Goal: Obtain resource: Download file/media

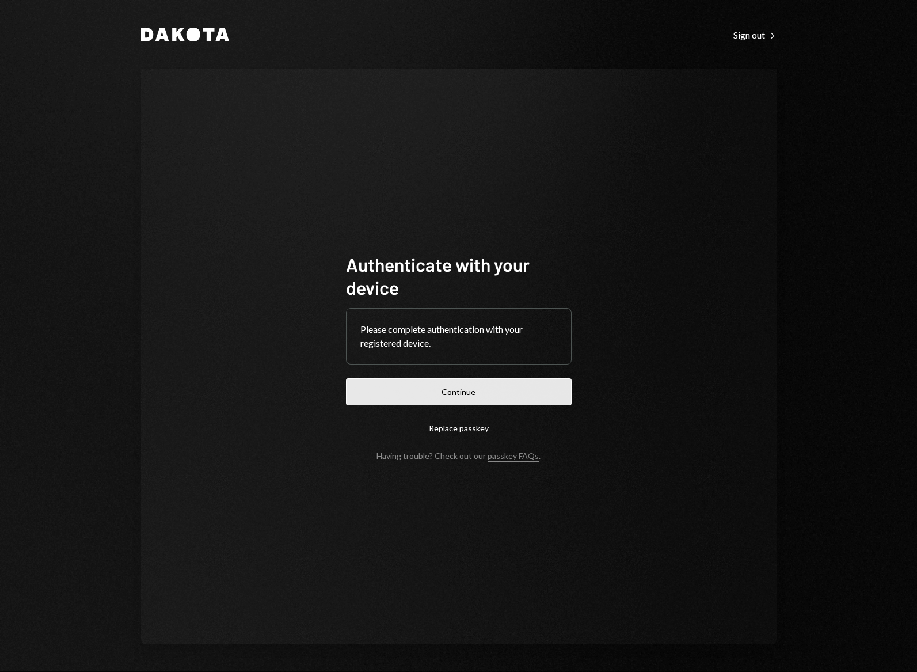
click at [481, 399] on button "Continue" at bounding box center [459, 391] width 226 height 27
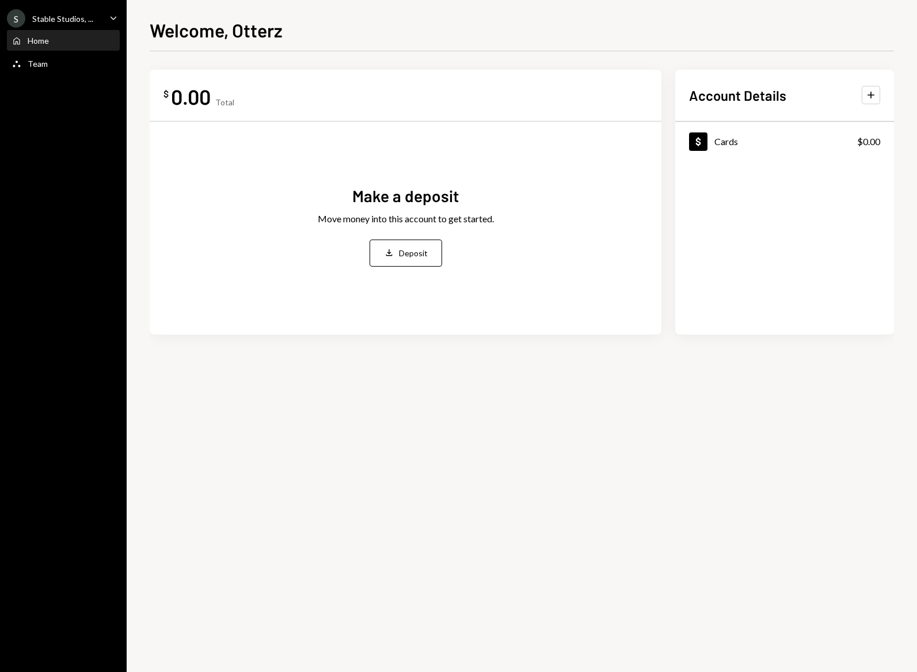
click at [85, 17] on div "Stable Studios, ..." at bounding box center [62, 19] width 61 height 10
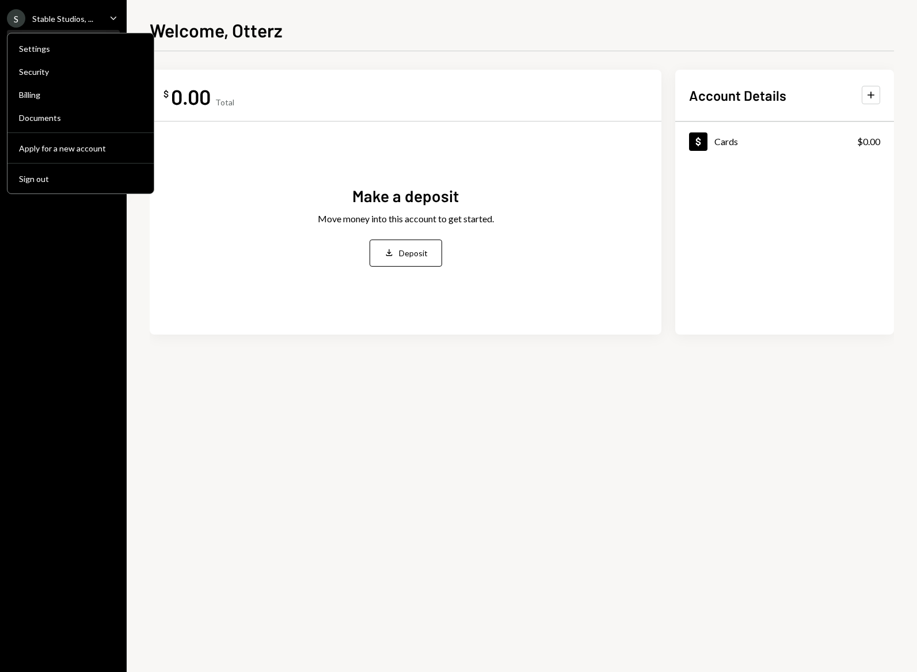
click at [93, 20] on div "S Stable Studios, ... Caret Down" at bounding box center [63, 18] width 127 height 18
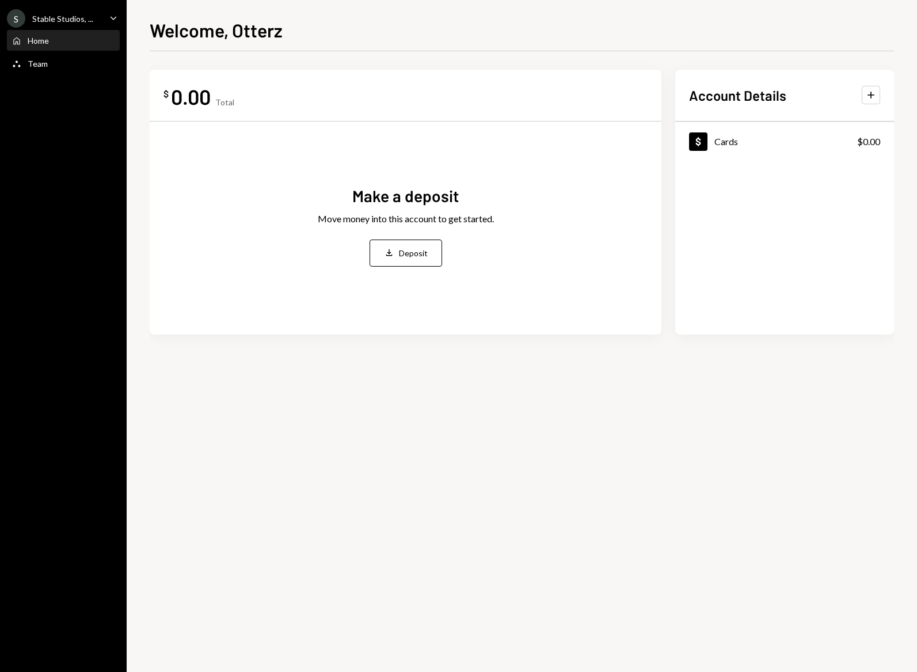
click at [112, 17] on icon "Caret Down" at bounding box center [113, 18] width 13 height 13
click at [230, 48] on div "Welcome, Otterz $ 0.00 Total Make a deposit Move money into this account to get…" at bounding box center [522, 344] width 744 height 656
click at [43, 36] on div "Home" at bounding box center [38, 41] width 21 height 10
click at [113, 16] on icon "Caret Down" at bounding box center [113, 18] width 13 height 13
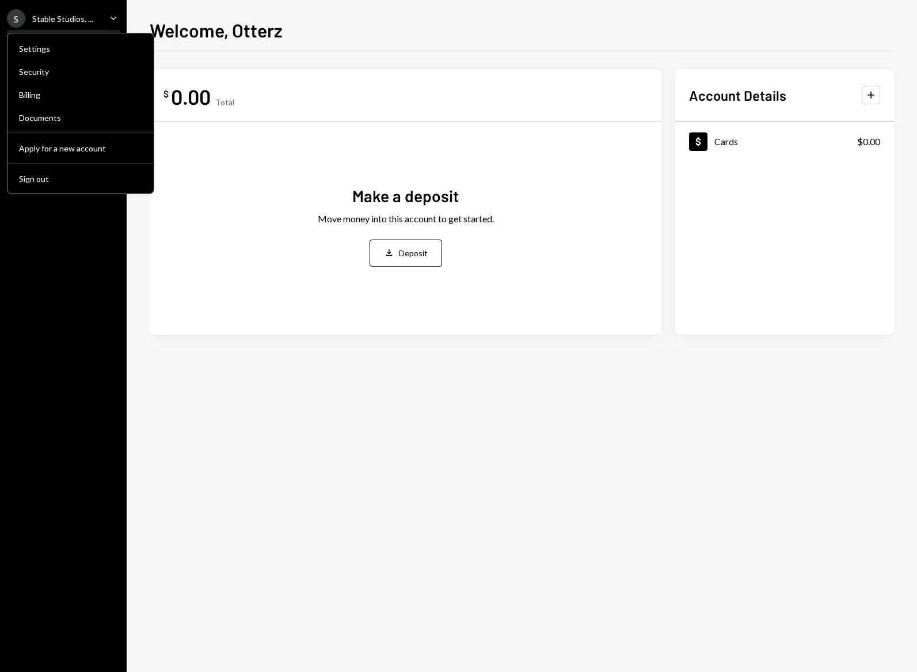
drag, startPoint x: 170, startPoint y: 20, endPoint x: 144, endPoint y: 20, distance: 26.5
click at [171, 20] on h1 "Welcome, Otterz" at bounding box center [216, 29] width 133 height 23
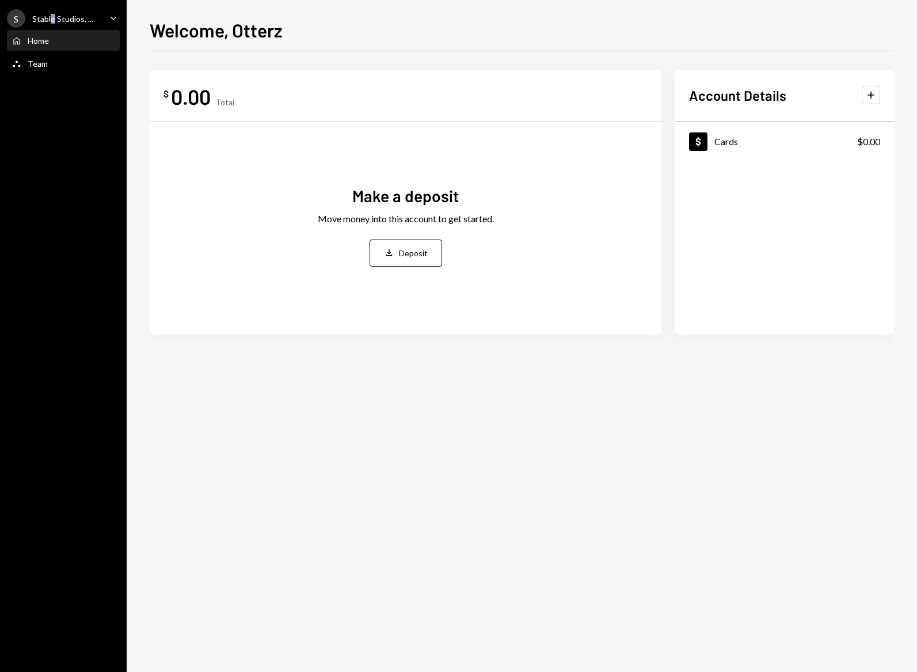
click at [52, 20] on div "Stable Studios, ..." at bounding box center [62, 19] width 61 height 10
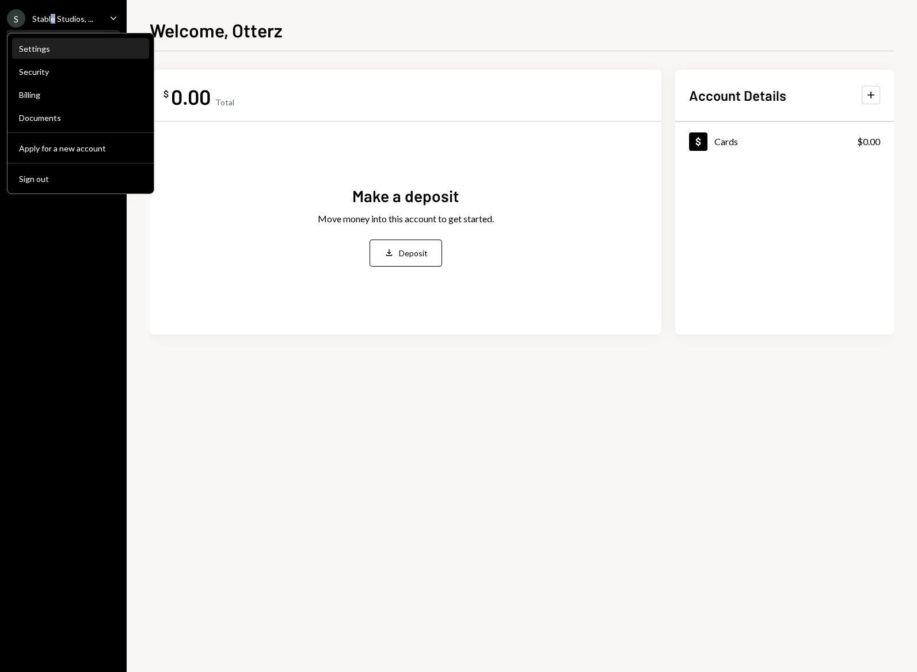
click at [35, 48] on div "Settings" at bounding box center [80, 49] width 123 height 10
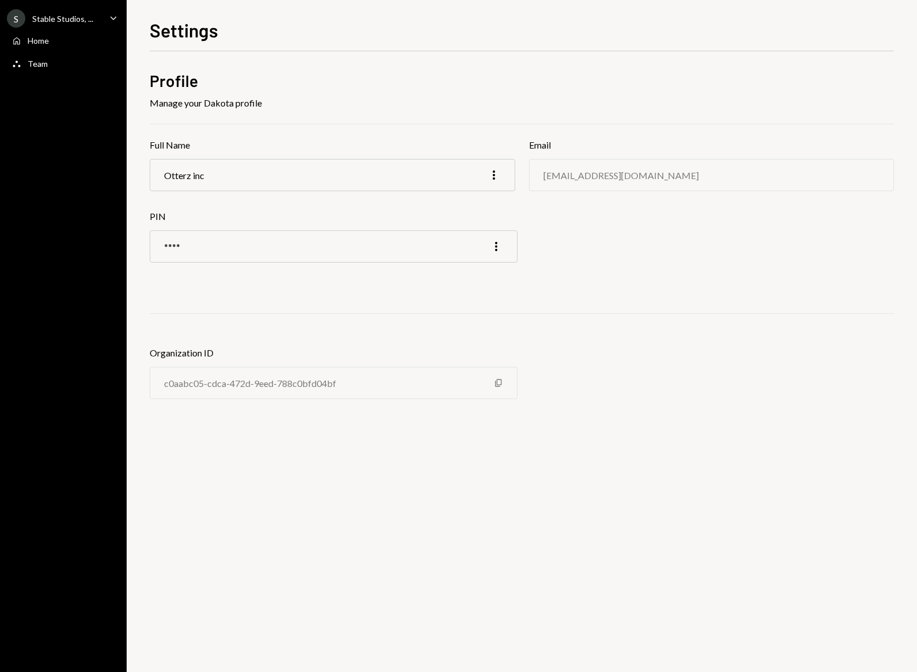
click at [89, 17] on div "Stable Studios, ..." at bounding box center [62, 19] width 61 height 10
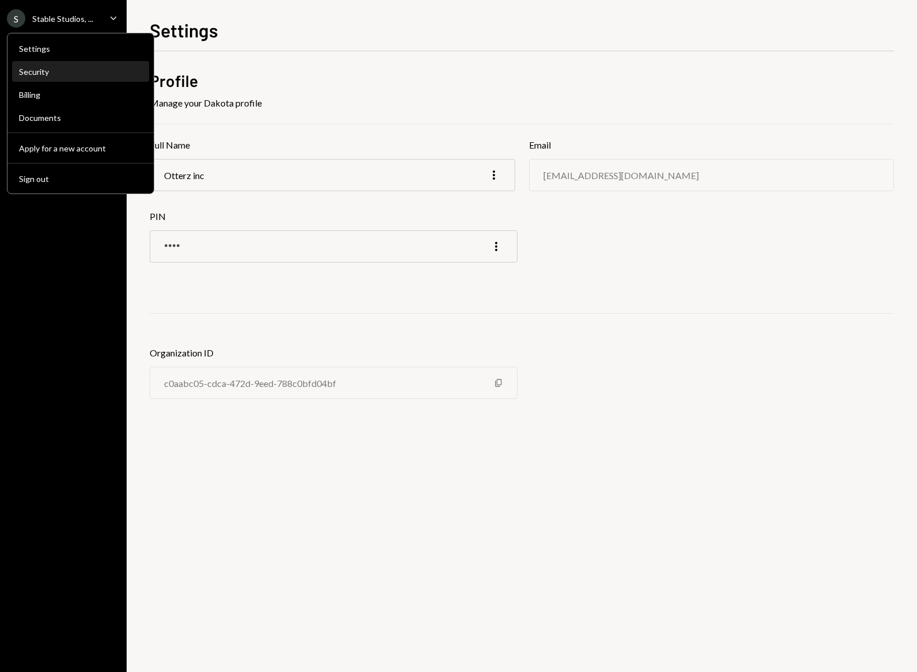
click at [27, 70] on div "Security" at bounding box center [80, 72] width 123 height 10
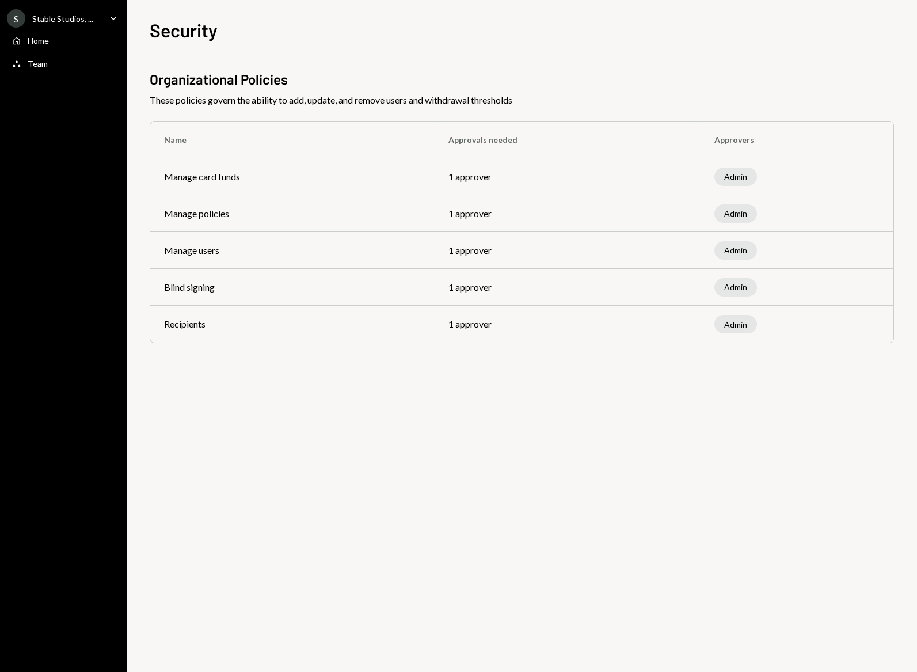
click at [77, 17] on div "Stable Studios, ..." at bounding box center [62, 19] width 61 height 10
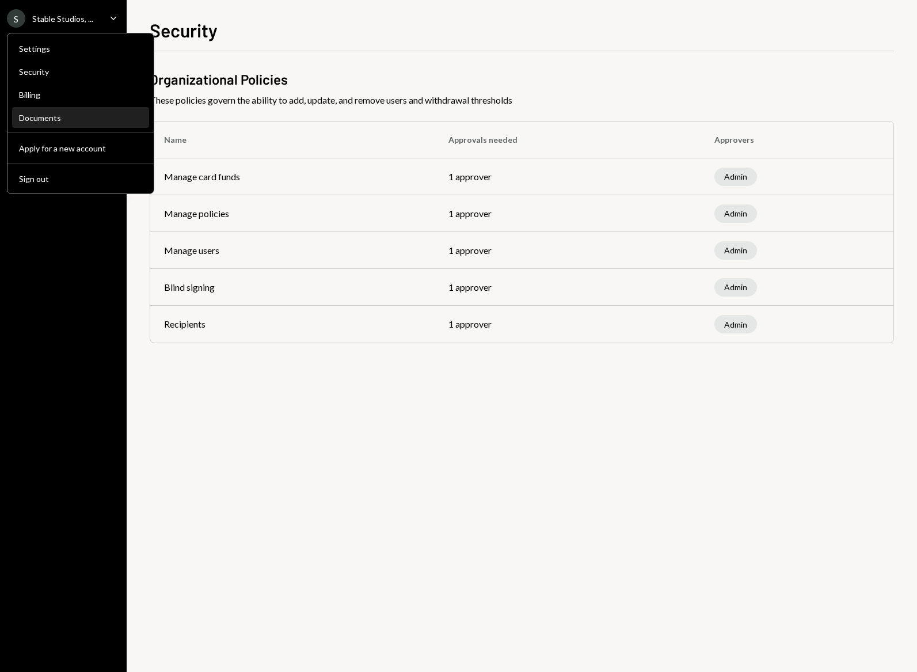
click at [39, 119] on div "Documents" at bounding box center [80, 118] width 123 height 10
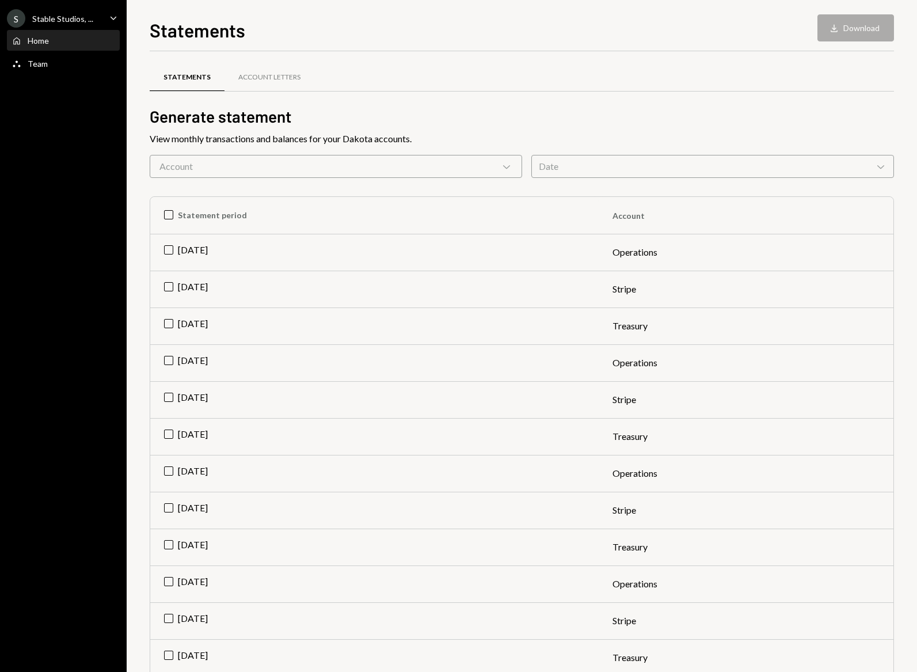
click at [34, 41] on div "Home" at bounding box center [38, 41] width 21 height 10
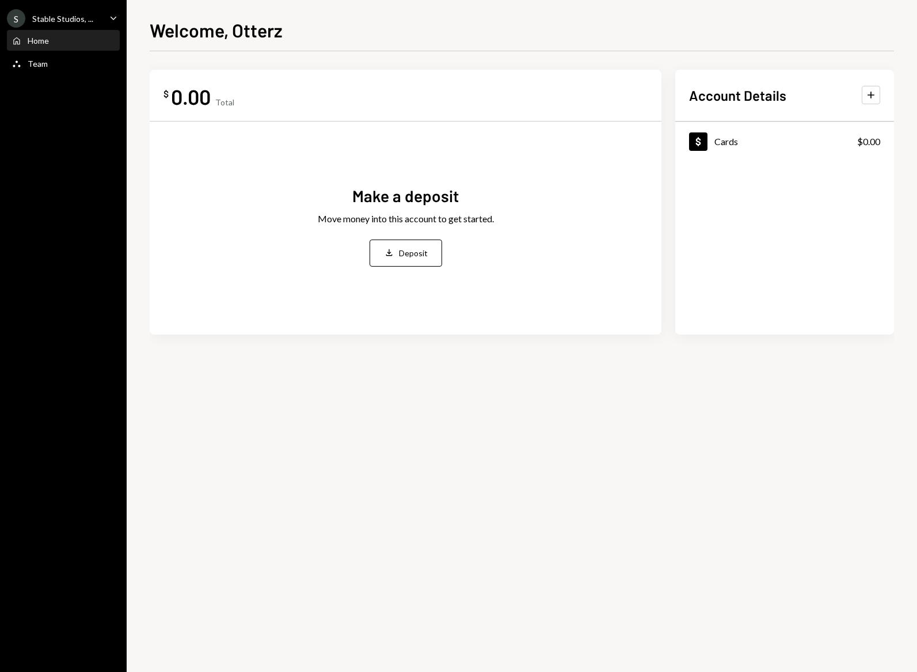
click at [210, 96] on div "0.00" at bounding box center [191, 96] width 40 height 26
click at [720, 140] on div "Cards" at bounding box center [727, 141] width 24 height 11
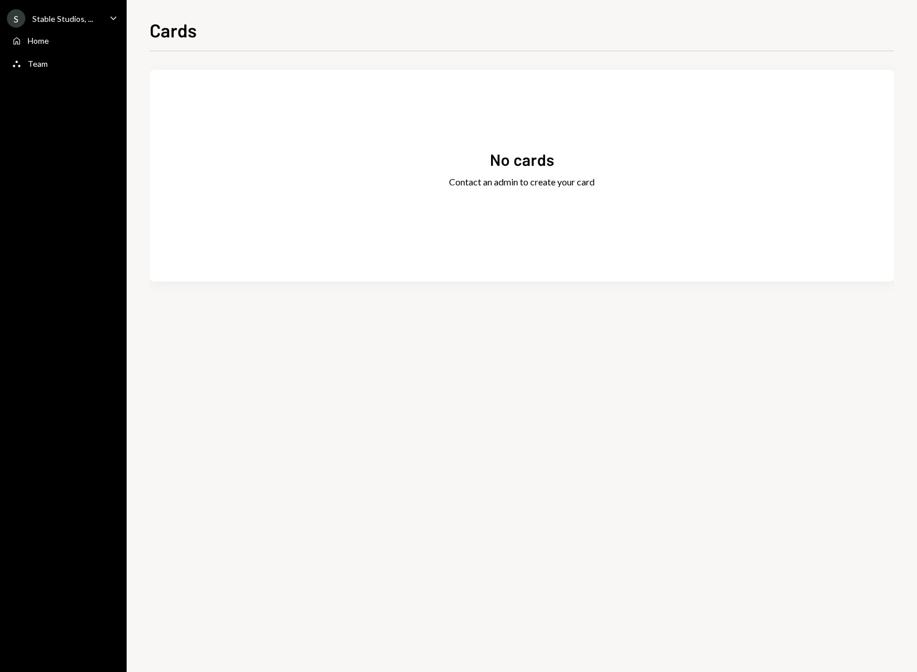
click at [100, 19] on div "S Stable Studios, ... Caret Down" at bounding box center [63, 18] width 127 height 18
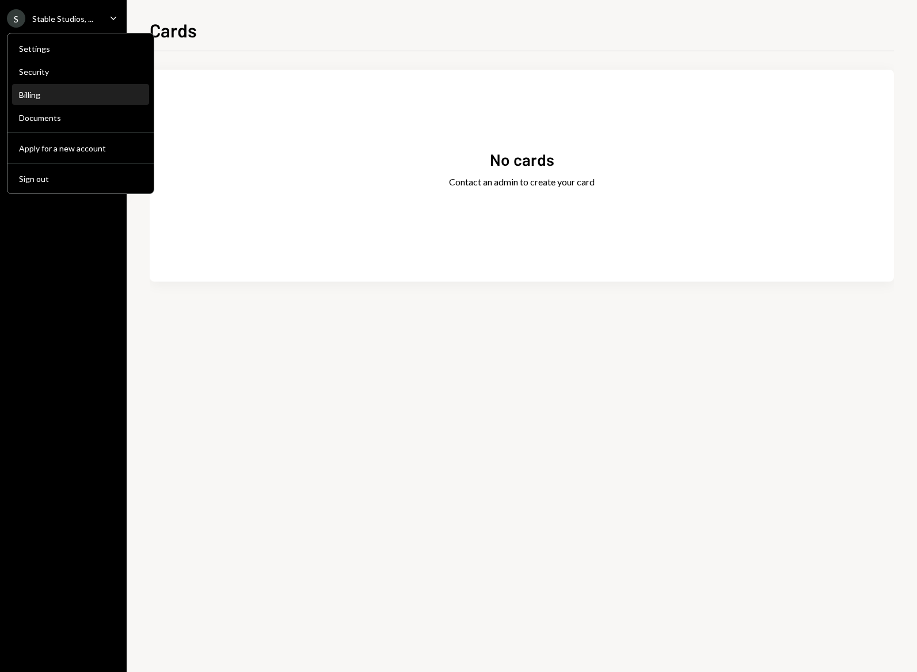
click at [36, 94] on div "Billing" at bounding box center [80, 95] width 123 height 10
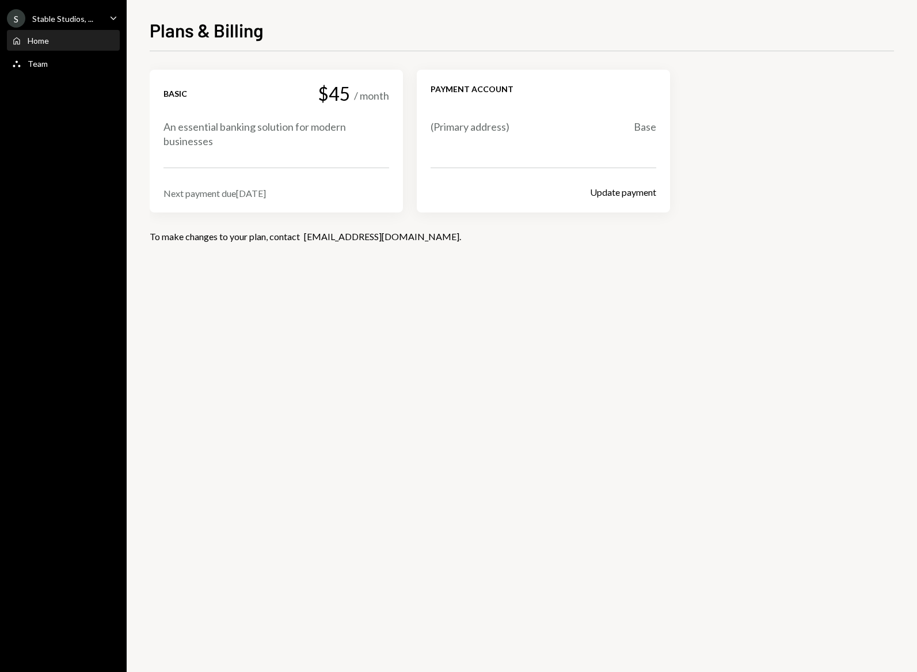
click at [40, 37] on div "Home" at bounding box center [38, 41] width 21 height 10
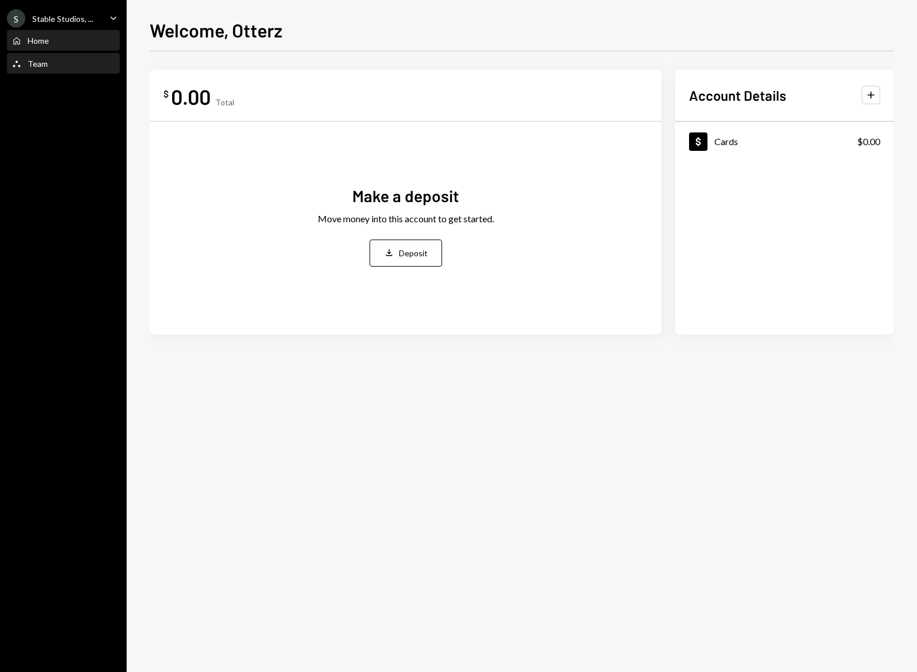
click at [32, 70] on div "Team Team" at bounding box center [64, 64] width 104 height 20
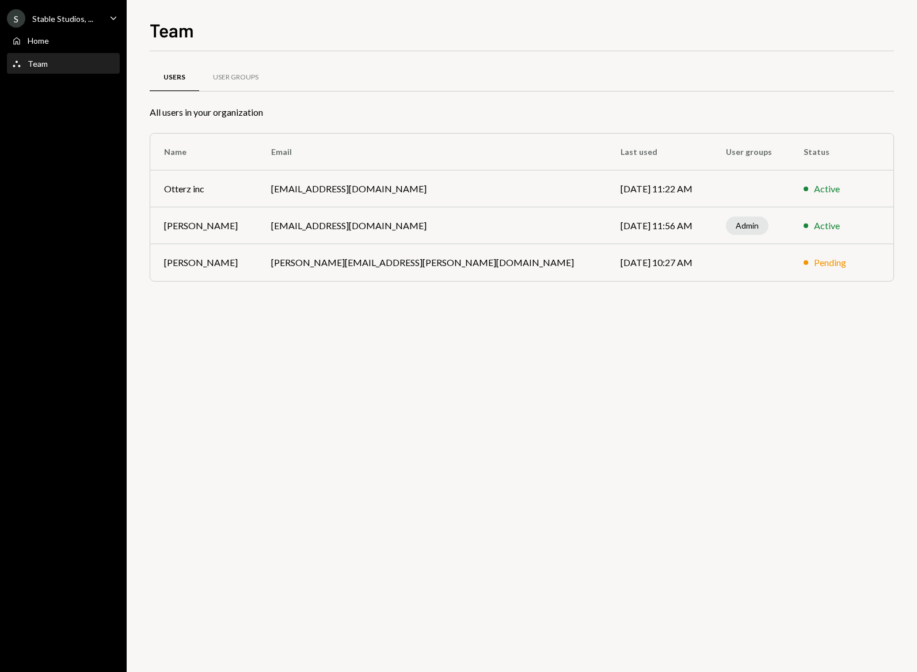
click at [75, 18] on div "Stable Studios, ..." at bounding box center [62, 19] width 61 height 10
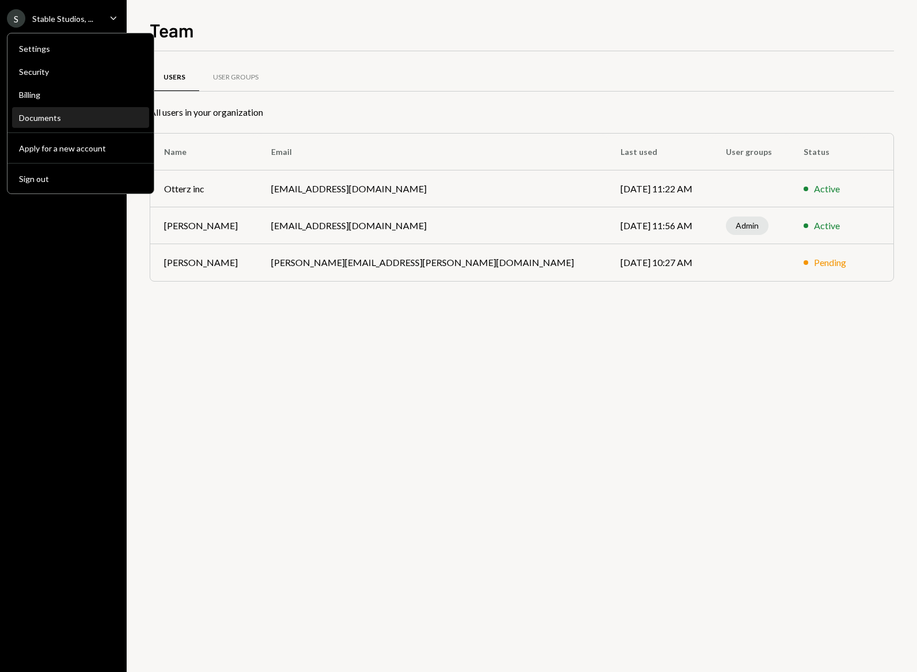
click at [72, 116] on div "Documents" at bounding box center [80, 118] width 123 height 10
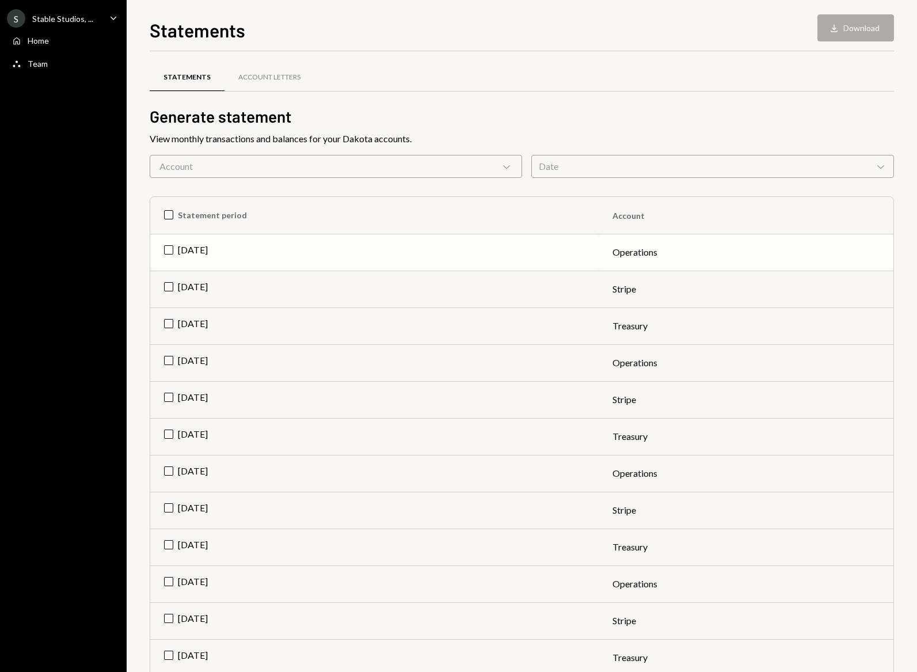
click at [202, 253] on td "[DATE]" at bounding box center [374, 252] width 449 height 37
click at [166, 288] on td "[DATE]" at bounding box center [374, 289] width 449 height 37
click at [168, 325] on td "[DATE]" at bounding box center [374, 325] width 449 height 37
click at [166, 357] on td "[DATE]" at bounding box center [374, 362] width 449 height 37
click at [166, 401] on td "[DATE]" at bounding box center [374, 399] width 449 height 37
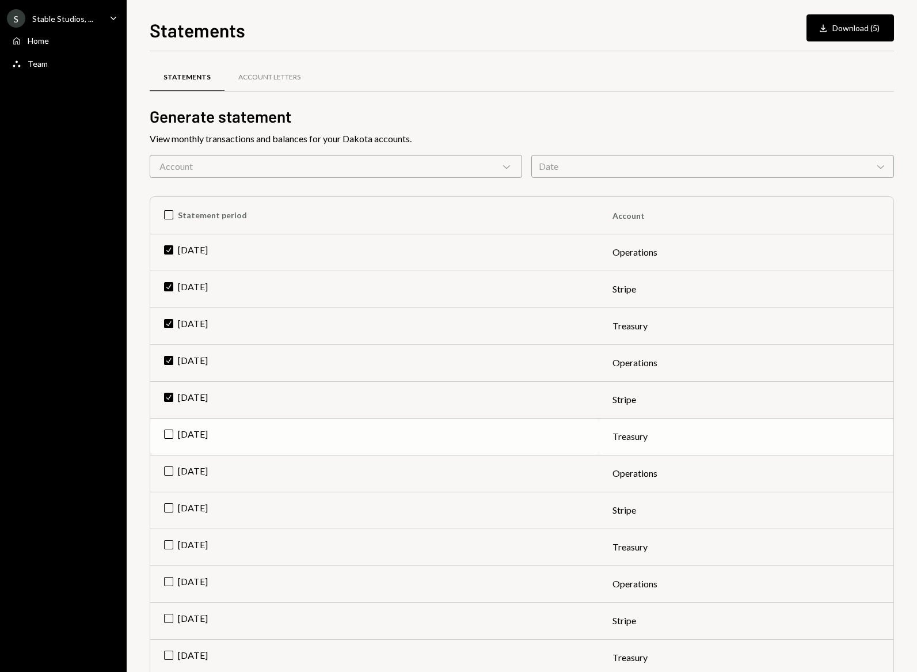
click at [174, 430] on td "[DATE]" at bounding box center [374, 436] width 449 height 37
click at [172, 473] on td "[DATE]" at bounding box center [374, 473] width 449 height 37
drag, startPoint x: 170, startPoint y: 511, endPoint x: 169, endPoint y: 519, distance: 7.5
click at [170, 511] on td "[DATE]" at bounding box center [374, 510] width 449 height 37
click at [170, 546] on td "[DATE]" at bounding box center [374, 547] width 449 height 37
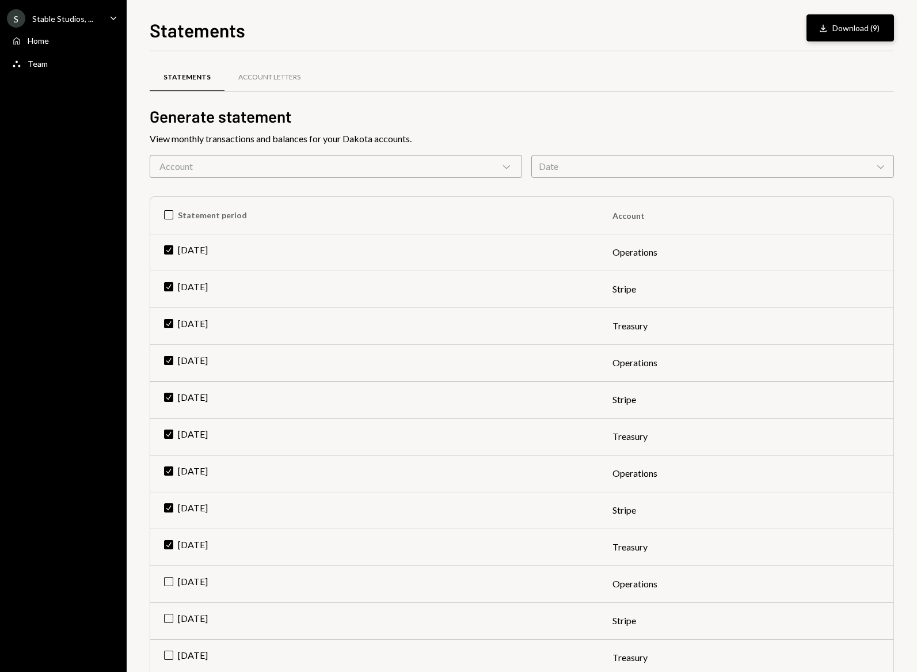
click at [862, 31] on button "Download Download (9)" at bounding box center [851, 27] width 88 height 27
click at [245, 70] on div "Account Letters" at bounding box center [270, 78] width 90 height 28
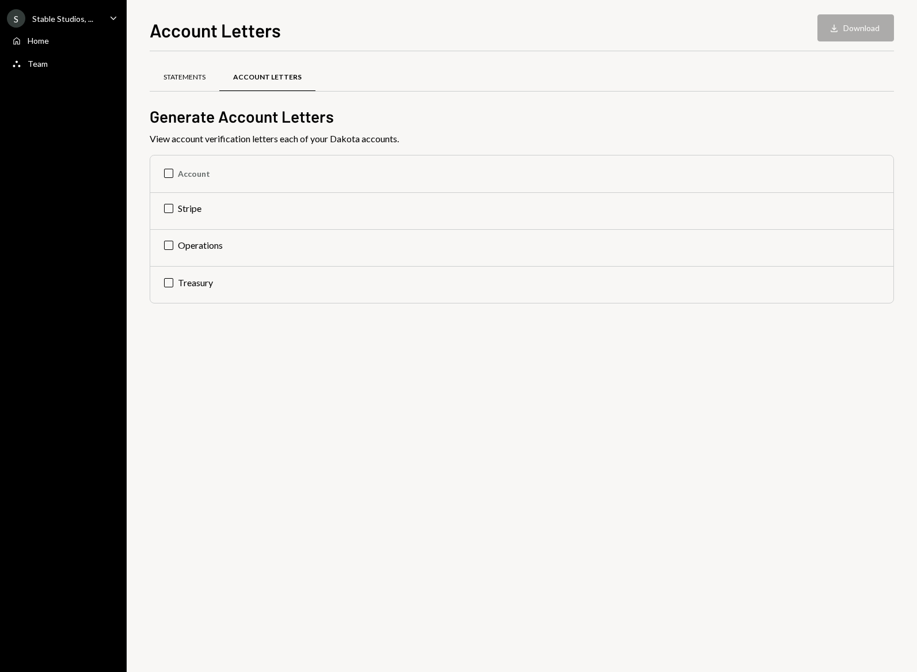
click at [183, 77] on div "Statements" at bounding box center [185, 78] width 42 height 10
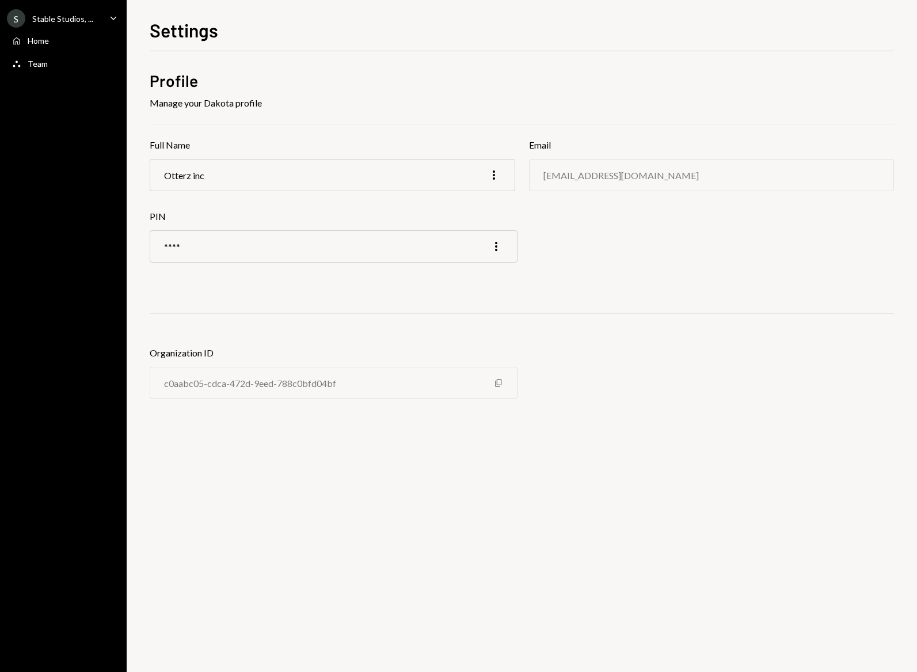
click at [92, 13] on div "S Stable Studios, ... Caret Down" at bounding box center [63, 18] width 127 height 18
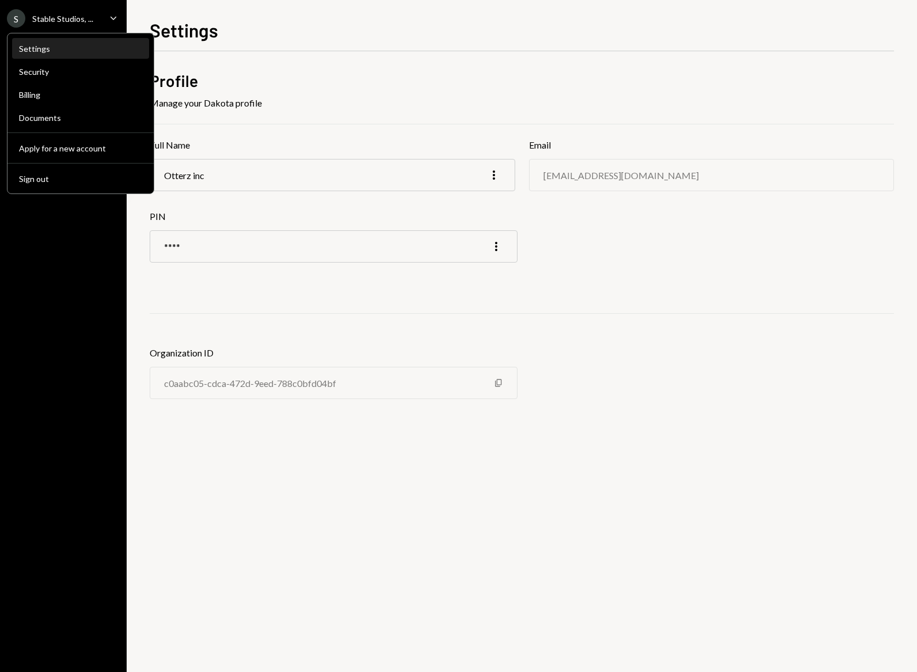
click at [24, 54] on div "Settings" at bounding box center [80, 49] width 123 height 20
click at [252, 7] on div "Settings Profile Manage your Dakota profile Full Name Otterz inc More Email [EM…" at bounding box center [522, 336] width 790 height 672
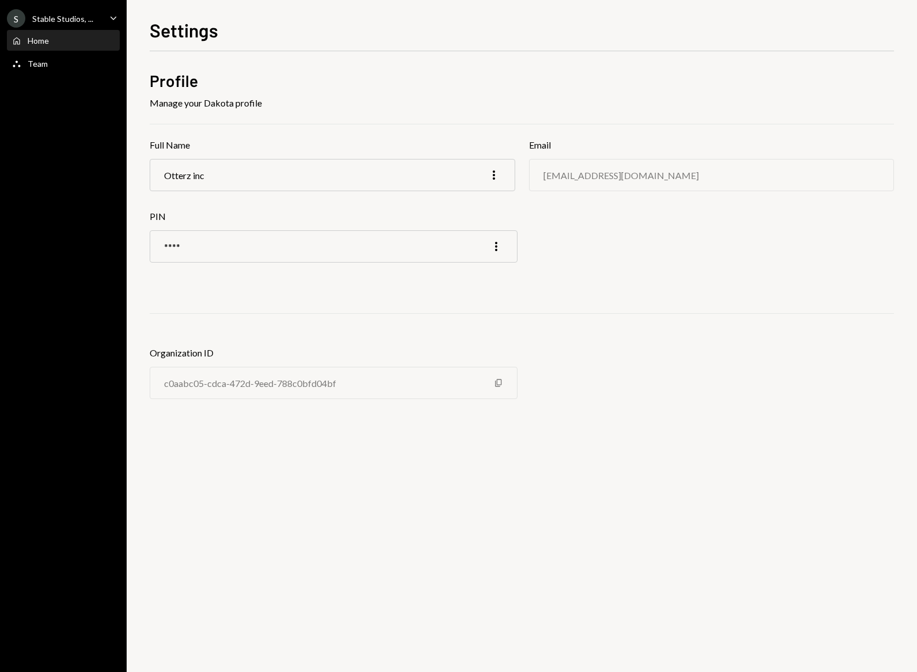
click at [31, 43] on div "Home" at bounding box center [38, 41] width 21 height 10
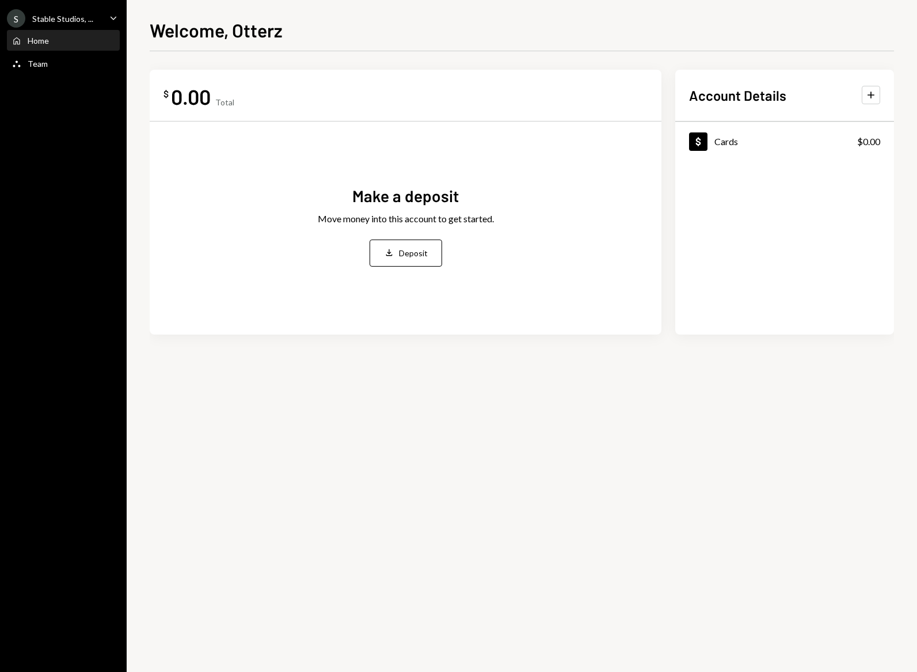
click at [202, 100] on div "0.00" at bounding box center [191, 96] width 40 height 26
click at [47, 62] on div "Team Team" at bounding box center [64, 64] width 104 height 10
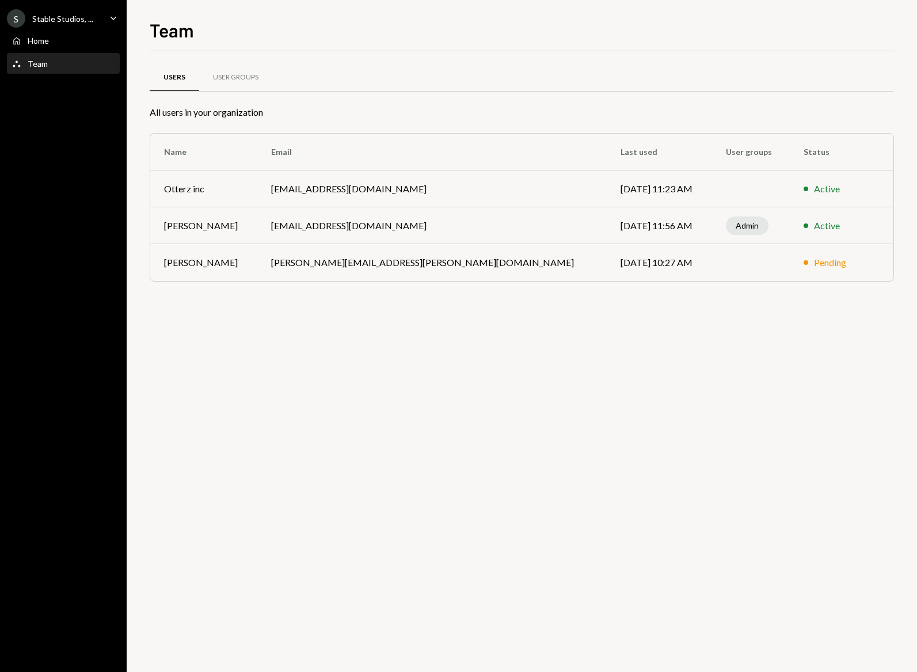
click at [108, 17] on icon "Caret Down" at bounding box center [113, 18] width 13 height 13
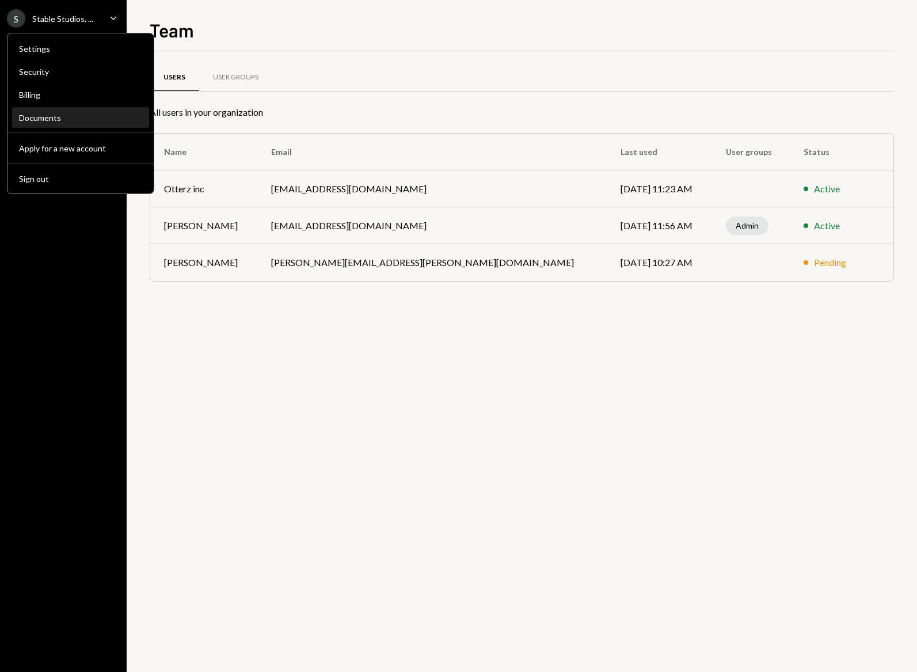
click at [52, 120] on div "Documents" at bounding box center [80, 118] width 123 height 10
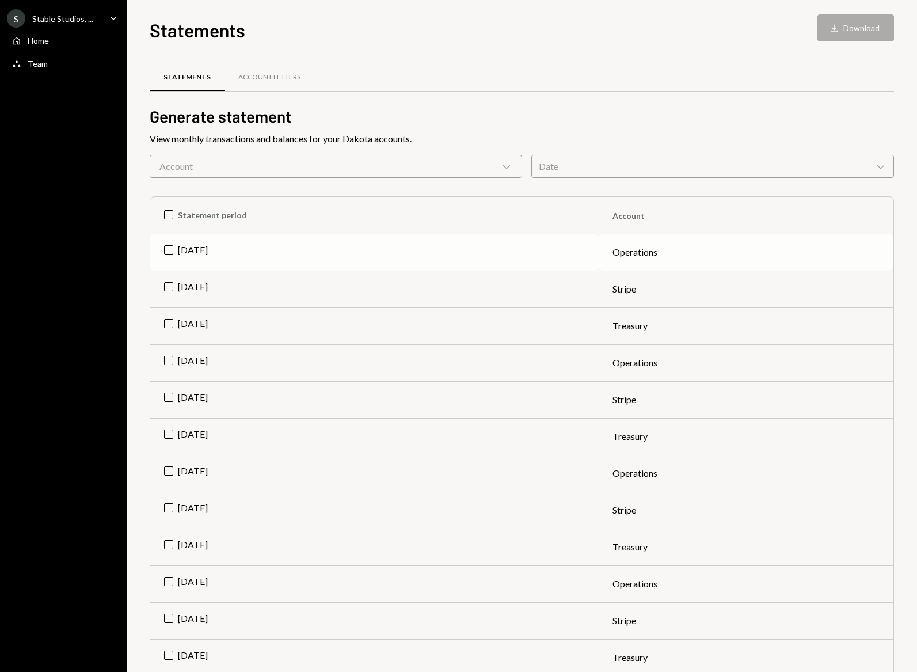
click at [193, 248] on td "[DATE]" at bounding box center [374, 252] width 449 height 37
drag, startPoint x: 169, startPoint y: 249, endPoint x: 150, endPoint y: 253, distance: 18.9
click at [169, 249] on td "Check [DATE]" at bounding box center [374, 252] width 449 height 37
